Goal: Transaction & Acquisition: Purchase product/service

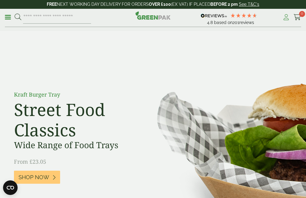
click at [286, 20] on icon at bounding box center [286, 17] width 8 height 6
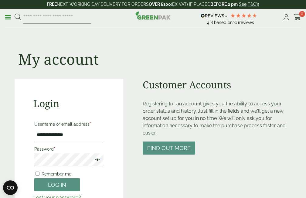
click at [57, 139] on form "**********" at bounding box center [68, 160] width 71 height 82
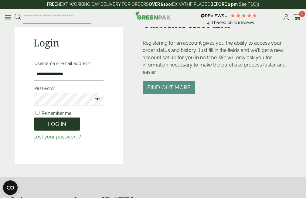
click at [50, 131] on button "Log in" at bounding box center [57, 123] width 46 height 13
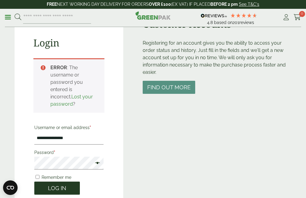
scroll to position [133, 0]
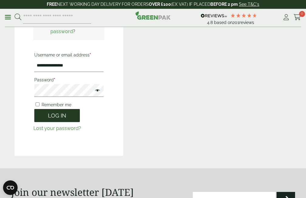
click at [60, 122] on button "Log in" at bounding box center [57, 115] width 46 height 13
click at [92, 95] on span at bounding box center [96, 90] width 8 height 7
click at [55, 122] on button "Log in" at bounding box center [57, 115] width 46 height 13
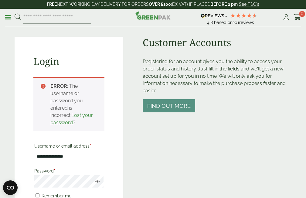
scroll to position [103, 0]
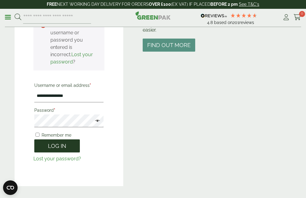
click at [52, 152] on button "Log in" at bounding box center [57, 145] width 46 height 13
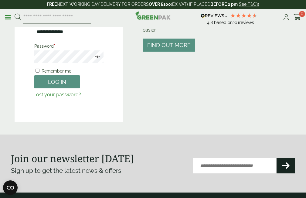
scroll to position [42, 0]
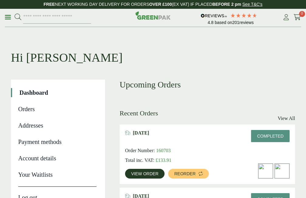
click at [176, 176] on span "Reorder" at bounding box center [184, 173] width 21 height 4
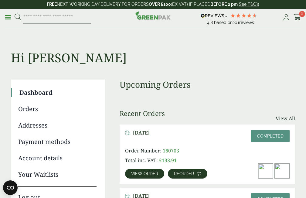
scroll to position [91, 0]
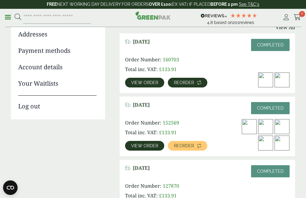
click at [177, 85] on span "Reorder" at bounding box center [184, 82] width 20 height 4
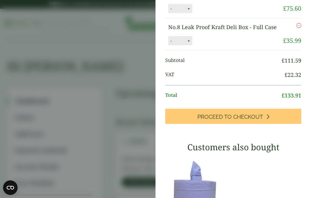
scroll to position [0, 0]
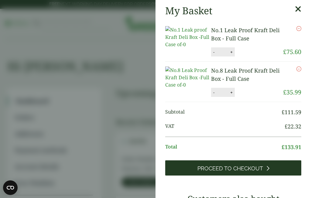
click at [232, 169] on span "Proceed to Checkout" at bounding box center [230, 168] width 66 height 7
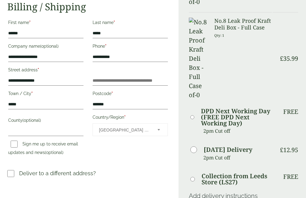
scroll to position [152, 0]
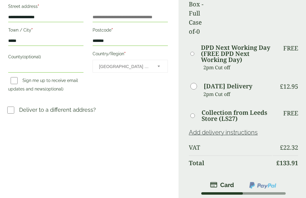
scroll to position [212, 0]
